Goal: Task Accomplishment & Management: Manage account settings

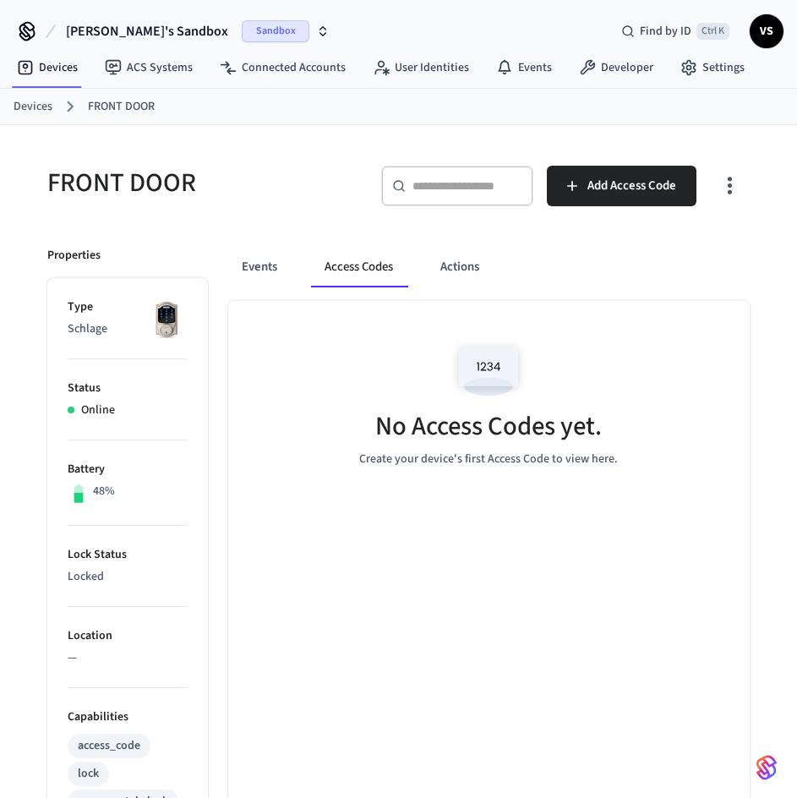
click at [35, 110] on link "Devices" at bounding box center [33, 107] width 39 height 18
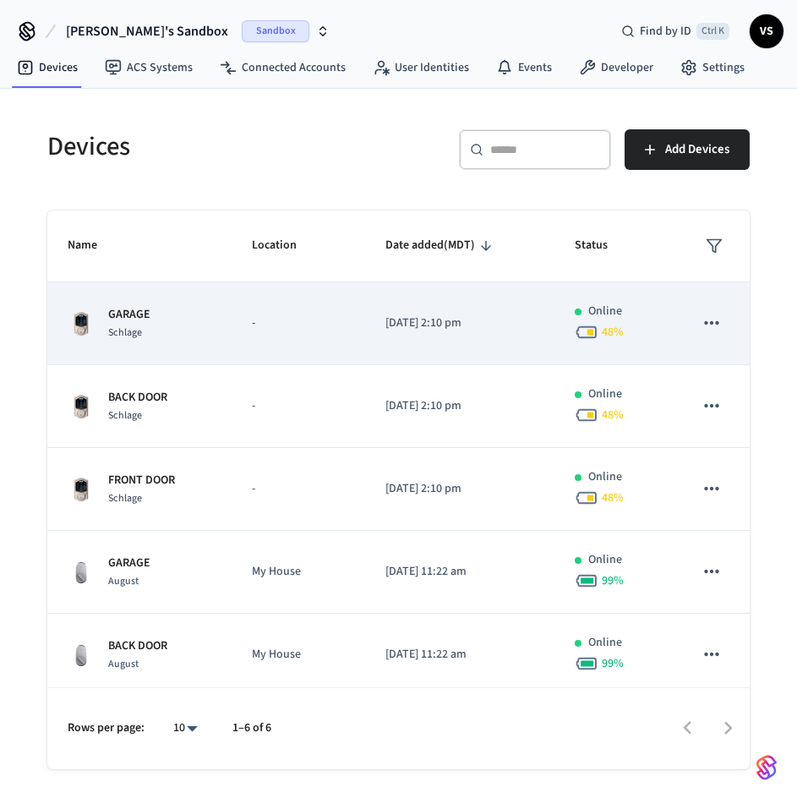
click at [157, 319] on div "GARAGE Schlage" at bounding box center [140, 323] width 144 height 35
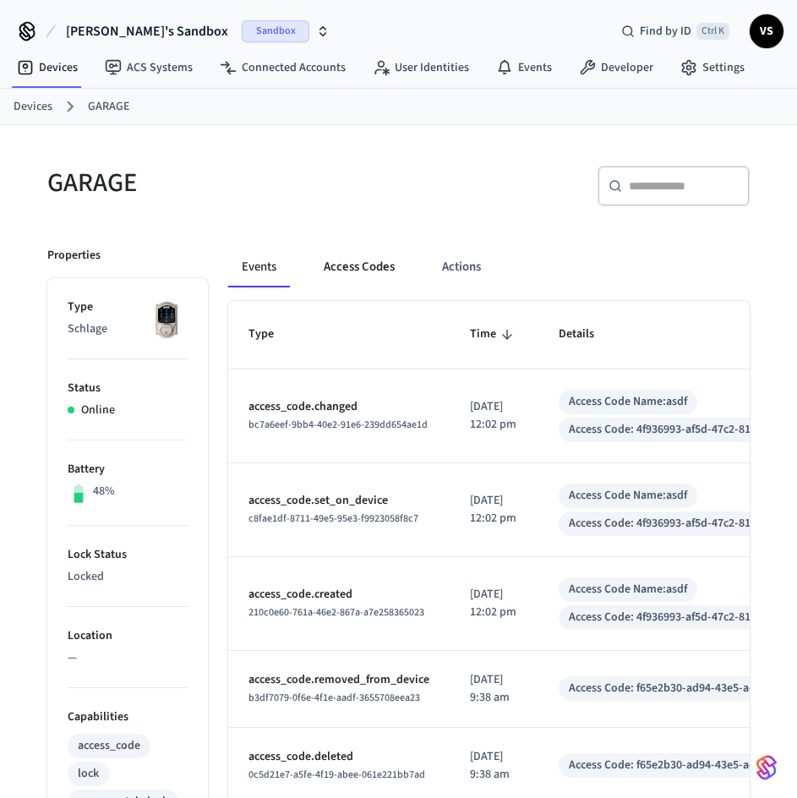
click at [338, 263] on button "Access Codes" at bounding box center [359, 267] width 98 height 41
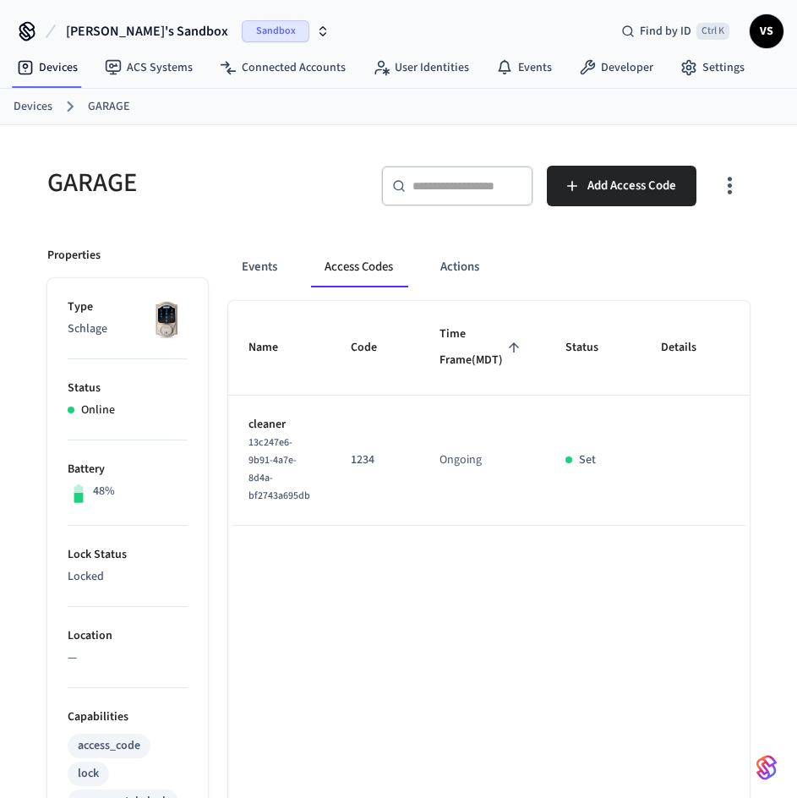
click at [770, 462] on icon "sticky table" at bounding box center [779, 460] width 18 height 4
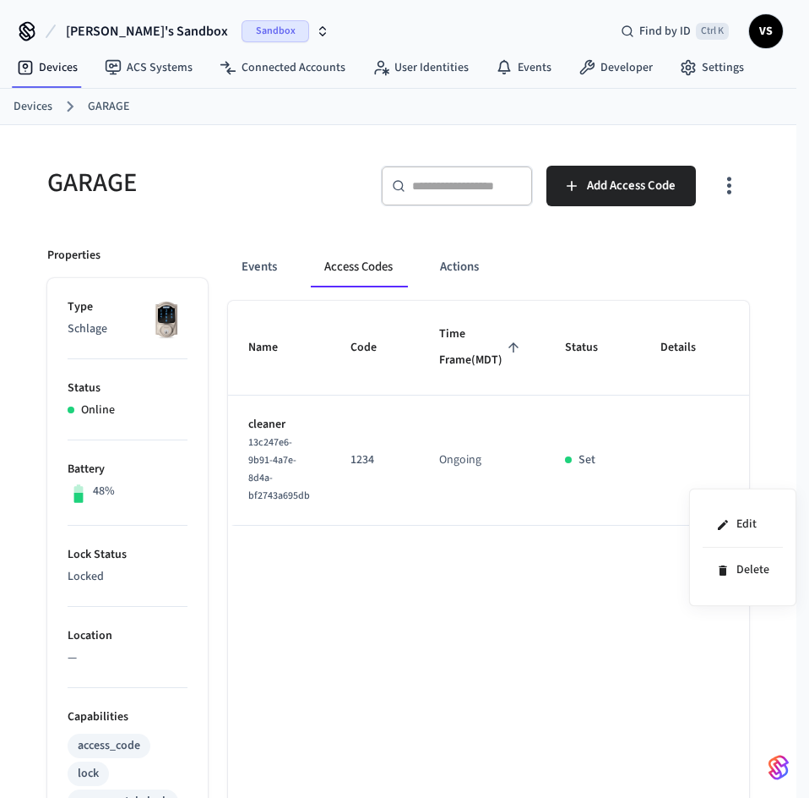
click at [640, 596] on div at bounding box center [404, 399] width 809 height 798
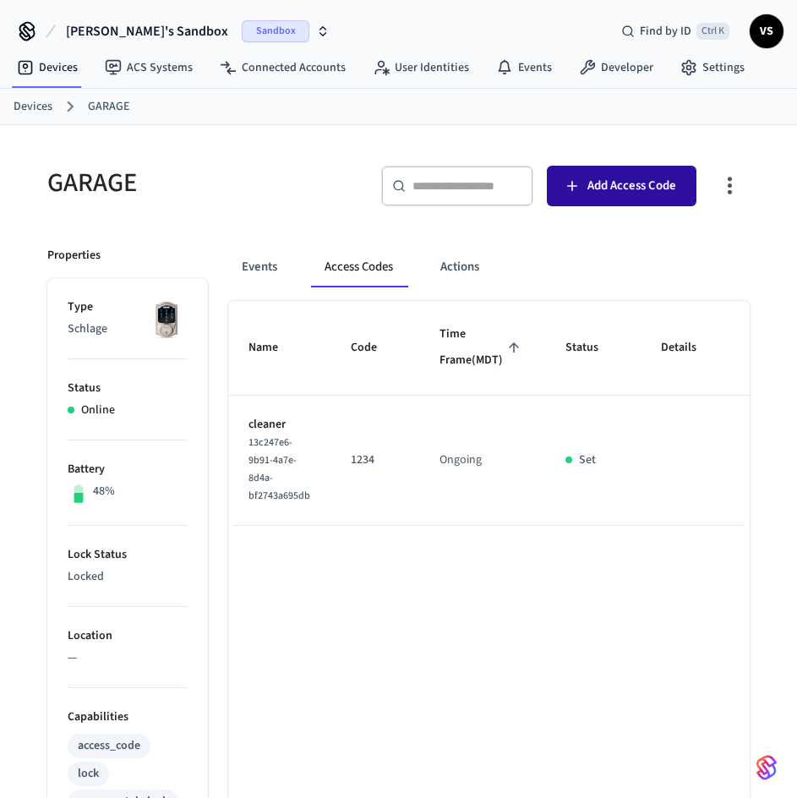
click at [608, 197] on span "Add Access Code" at bounding box center [631, 186] width 89 height 22
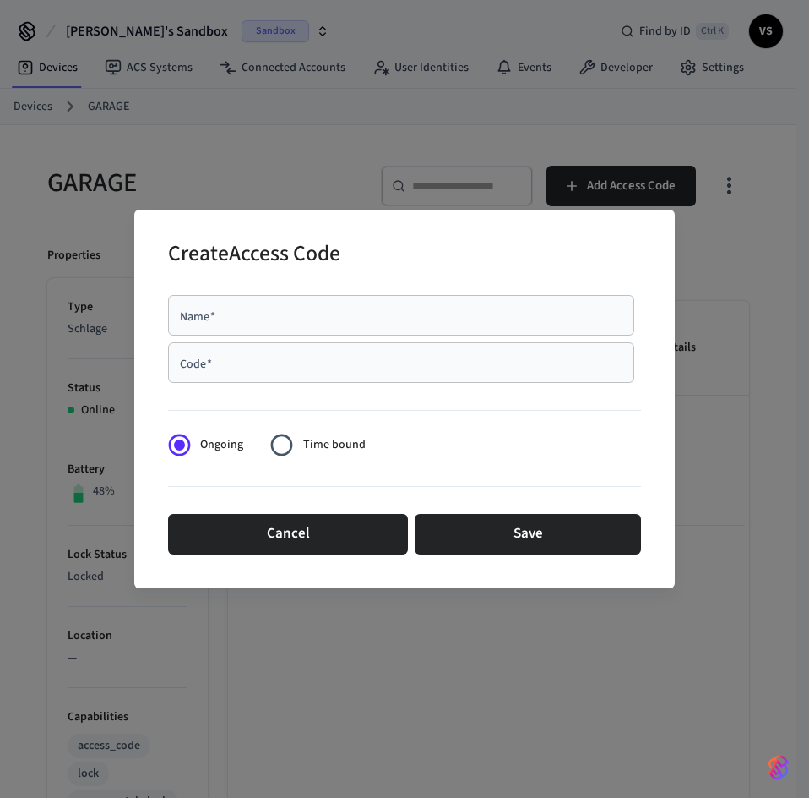
click at [491, 302] on div "Name   *" at bounding box center [401, 315] width 466 height 41
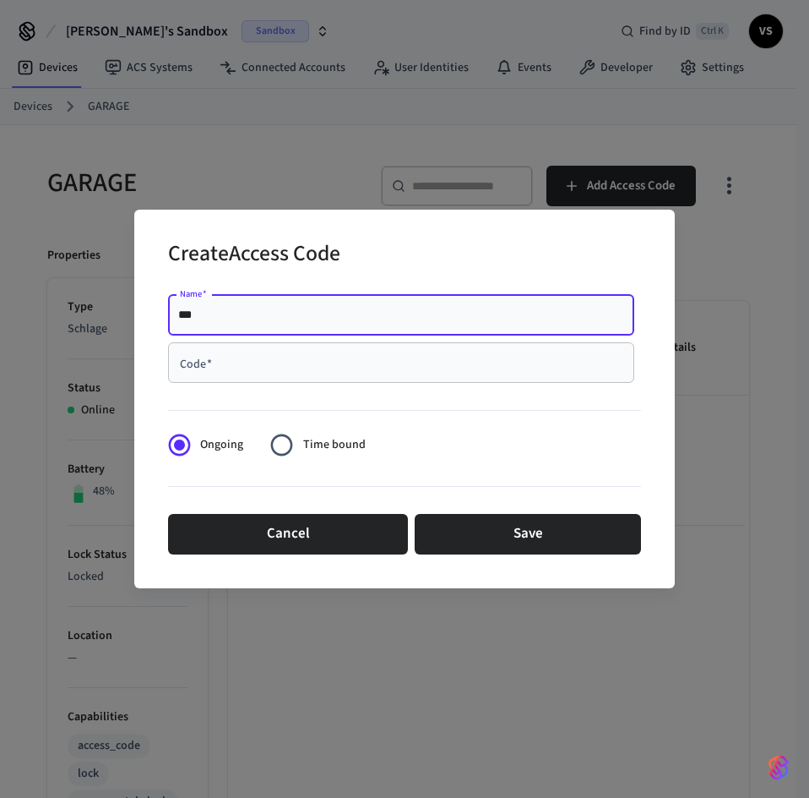
type input "***"
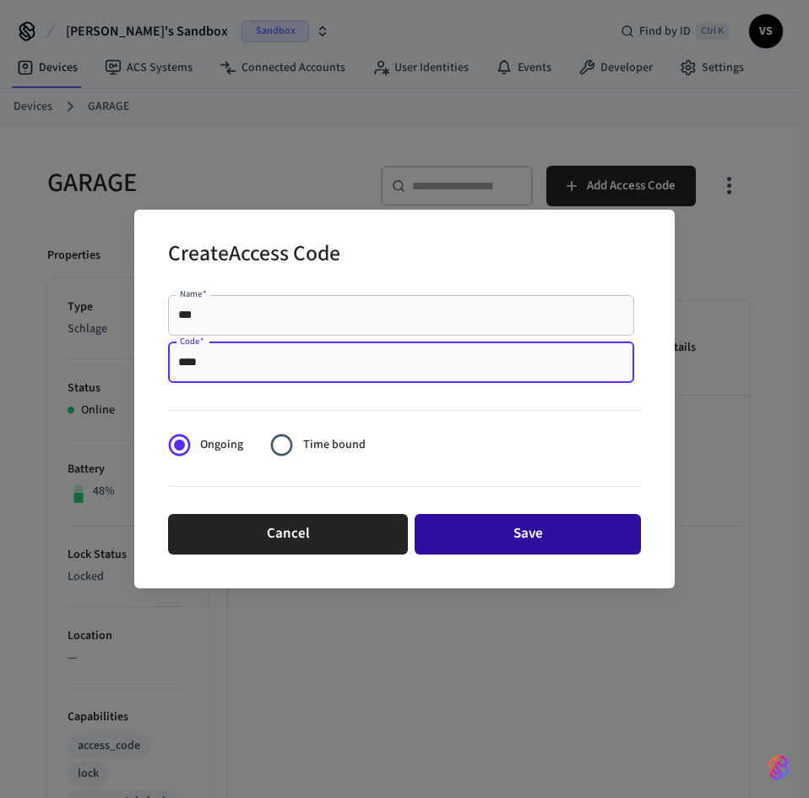
type input "****"
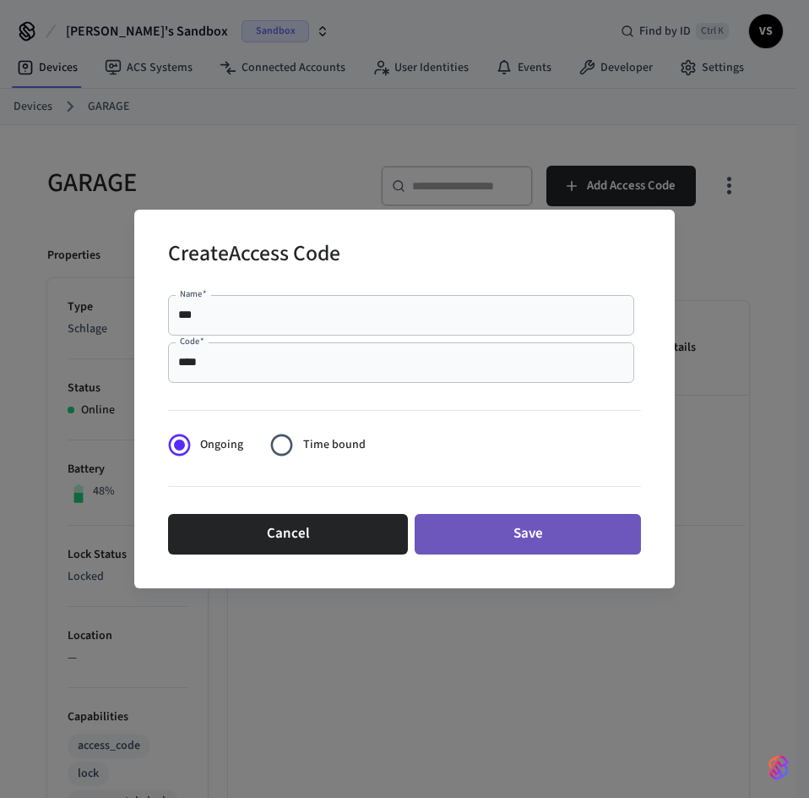
click at [575, 537] on button "Save" at bounding box center [528, 534] width 226 height 41
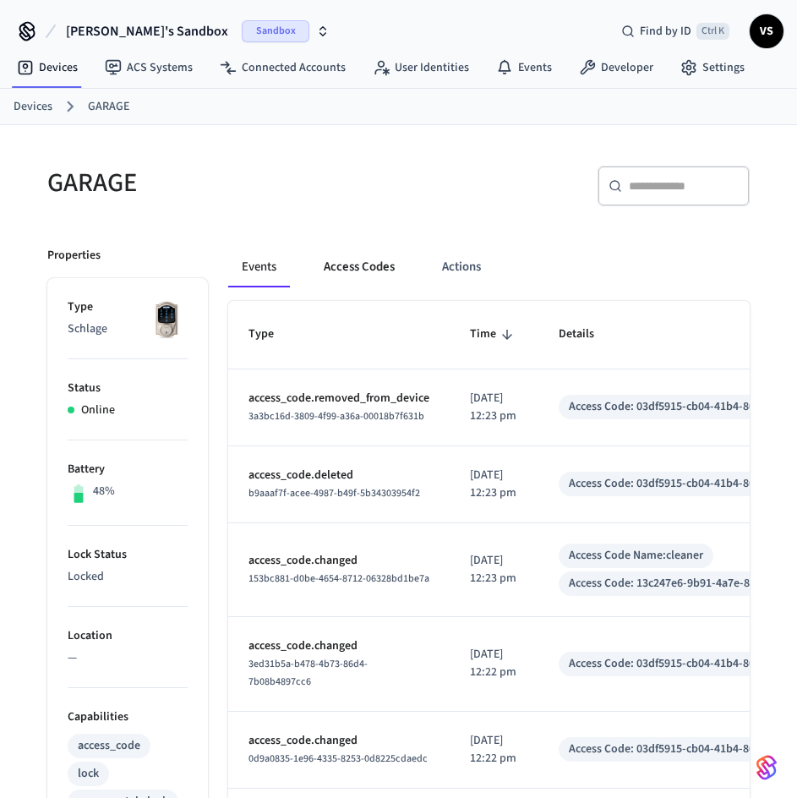
click at [372, 275] on button "Access Codes" at bounding box center [359, 267] width 98 height 41
